Goal: Task Accomplishment & Management: Understand process/instructions

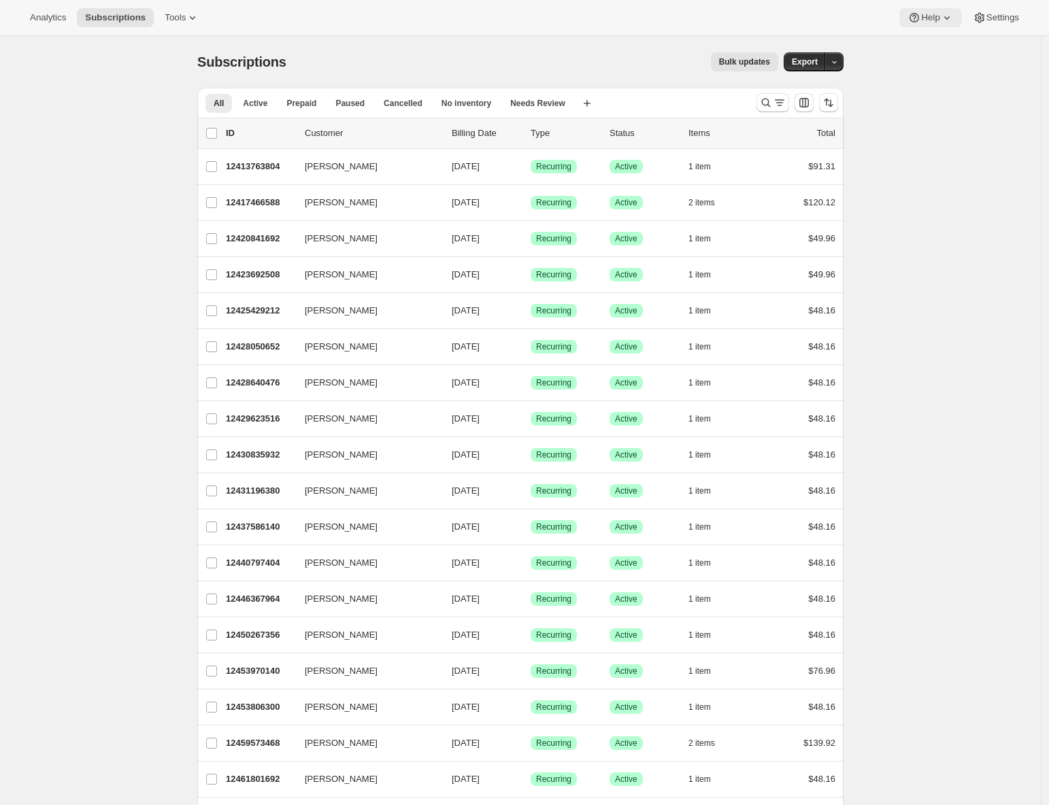
click at [948, 17] on icon at bounding box center [947, 18] width 14 height 14
click at [938, 42] on span "Setup guide" at bounding box center [925, 46] width 47 height 10
